Goal: Transaction & Acquisition: Purchase product/service

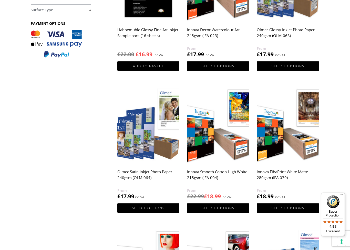
scroll to position [153, 0]
click at [142, 138] on img at bounding box center [148, 125] width 62 height 78
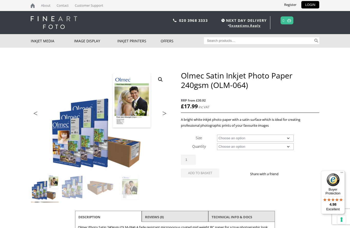
click at [289, 138] on select "Choose an option A4 Sheet A3 Sheet A3+ Sheet A2 Sheet 17" Wide Roll 24" Wide Ro…" at bounding box center [255, 137] width 77 height 7
select select "a4-sheet"
click at [287, 147] on select "Choose an option 50 Sheets" at bounding box center [255, 146] width 77 height 7
select select "50-sheets"
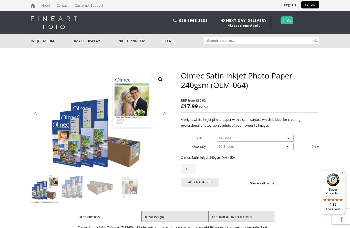
click at [289, 138] on select "Choose an option A4 Sheet A3 Sheet A3+ Sheet A2 Sheet" at bounding box center [255, 137] width 77 height 7
click at [289, 148] on select "Choose an option 50 Sheets" at bounding box center [255, 146] width 77 height 7
click at [288, 139] on select "Choose an option A4 Sheet A3 Sheet A3+ Sheet A2 Sheet" at bounding box center [255, 137] width 77 height 7
select select "a4-sheet"
